Goal: Information Seeking & Learning: Learn about a topic

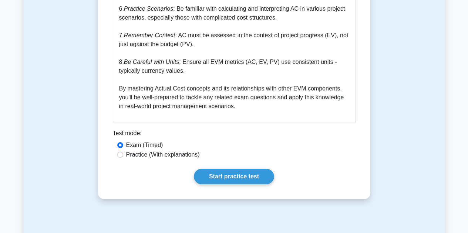
scroll to position [1184, 0]
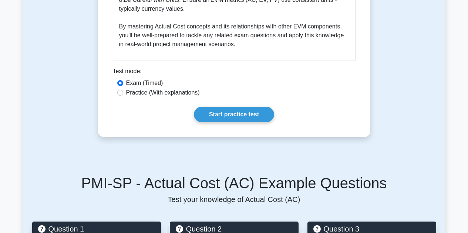
click at [180, 90] on label "Practice (With explanations)" at bounding box center [163, 92] width 74 height 9
click at [123, 90] on input "Practice (With explanations)" at bounding box center [120, 93] width 6 height 6
radio input "true"
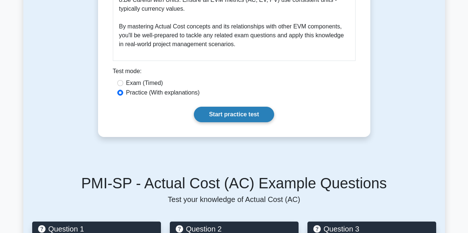
click at [238, 118] on link "Start practice test" at bounding box center [234, 115] width 80 height 16
